Goal: Use online tool/utility: Utilize a website feature to perform a specific function

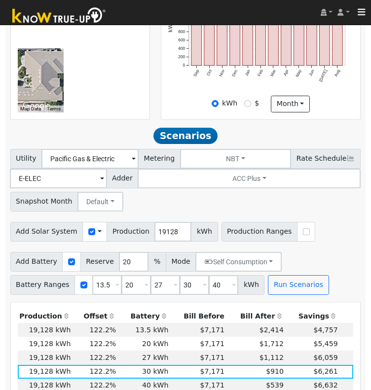
scroll to position [339, 0]
click at [154, 235] on input "19128" at bounding box center [172, 232] width 37 height 20
type input "20242"
click at [278, 292] on button "Run Scenarios" at bounding box center [298, 285] width 61 height 20
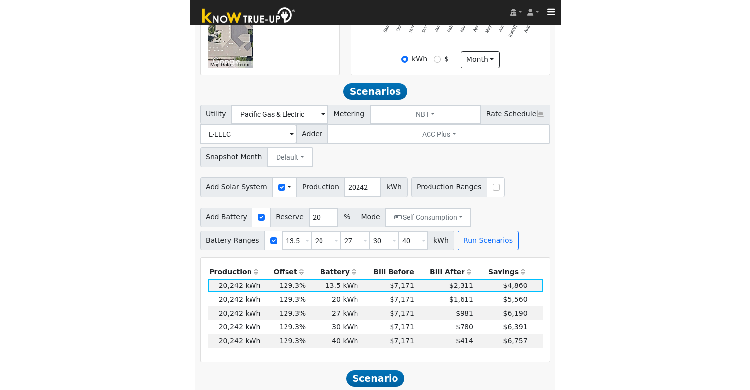
scroll to position [441, 0]
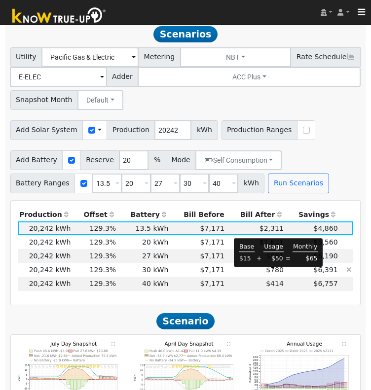
click at [270, 274] on span "$780" at bounding box center [275, 270] width 18 height 8
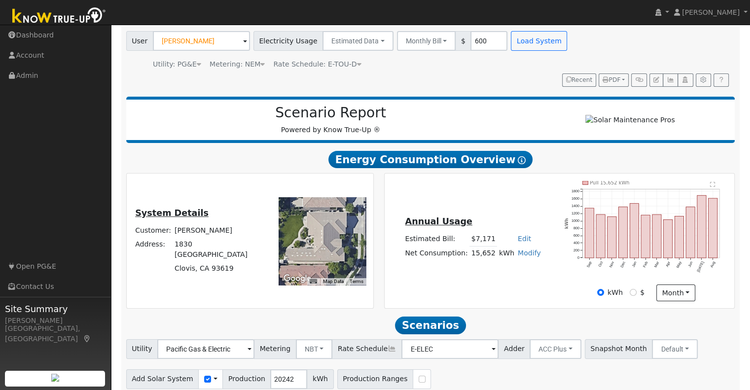
scroll to position [0, 0]
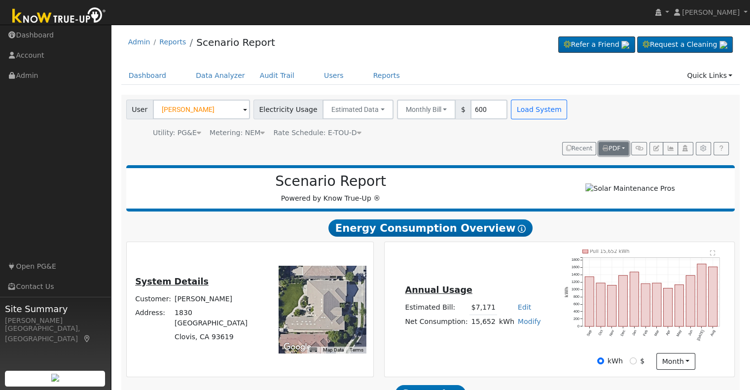
click at [370, 142] on button "PDF" at bounding box center [613, 149] width 30 height 14
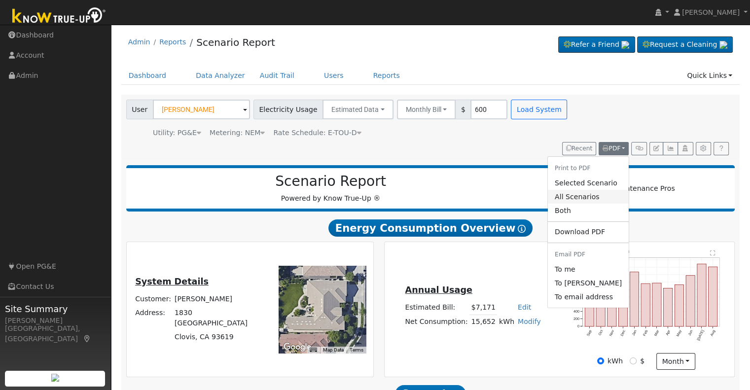
click at [370, 190] on link "All Scenarios" at bounding box center [588, 197] width 81 height 14
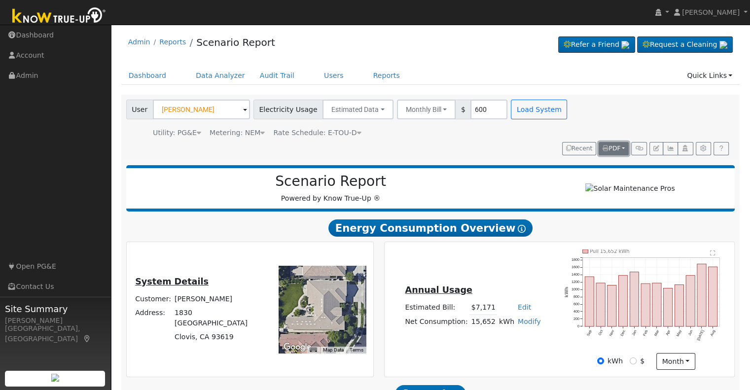
click at [370, 142] on button "PDF" at bounding box center [613, 149] width 30 height 14
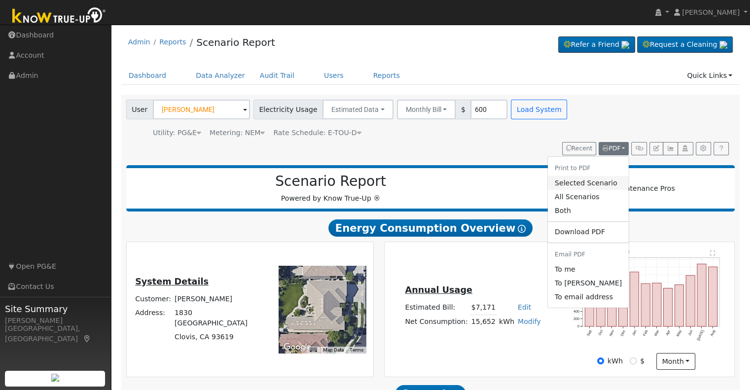
click at [370, 176] on link "Selected Scenario" at bounding box center [588, 183] width 81 height 14
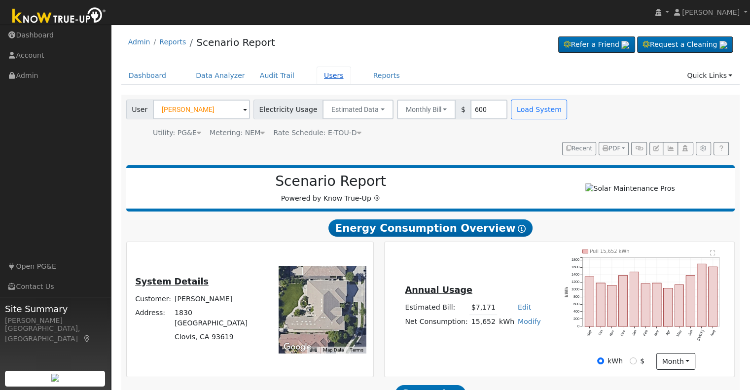
click at [317, 80] on link "Users" at bounding box center [333, 76] width 35 height 18
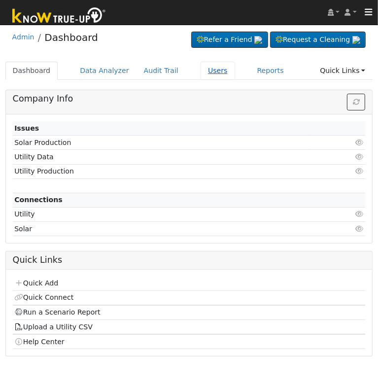
click at [201, 74] on link "Users" at bounding box center [218, 71] width 35 height 18
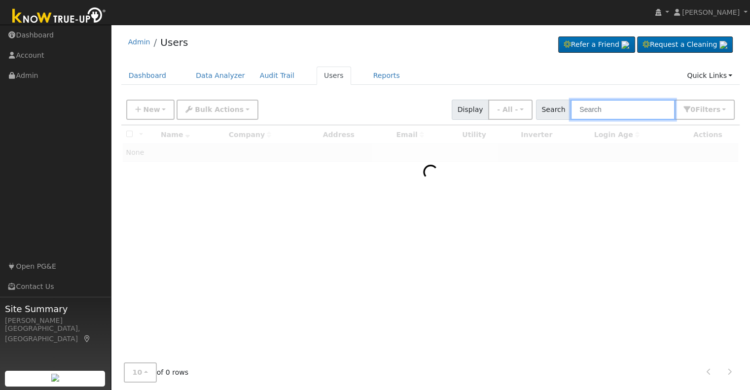
click at [607, 116] on input "text" at bounding box center [622, 110] width 105 height 20
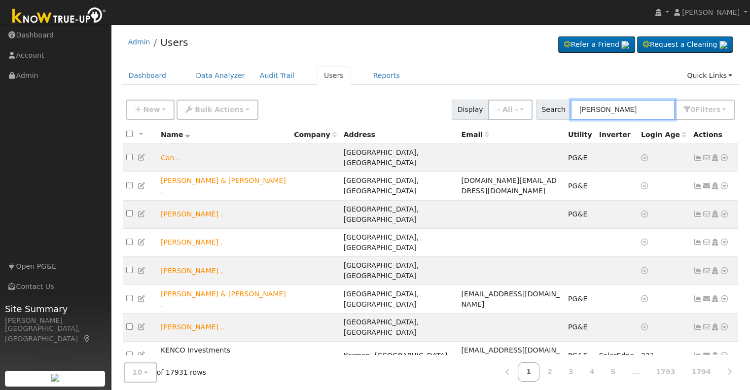
type input "[PERSON_NAME]"
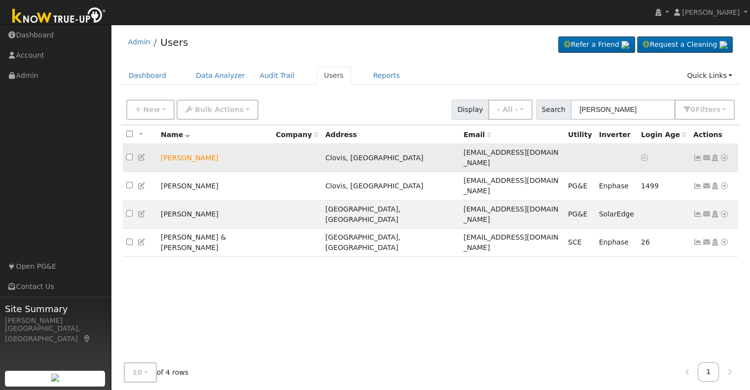
click at [712, 154] on icon at bounding box center [714, 157] width 9 height 7
